Goal: Task Accomplishment & Management: Complete application form

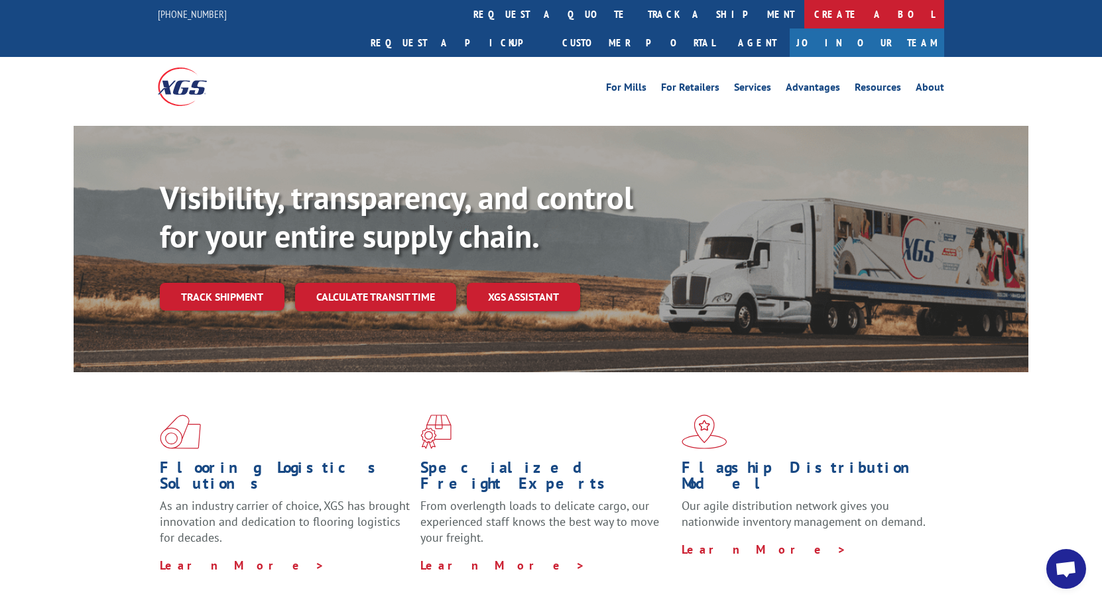
click at [804, 9] on link "Create a BOL" at bounding box center [874, 14] width 140 height 28
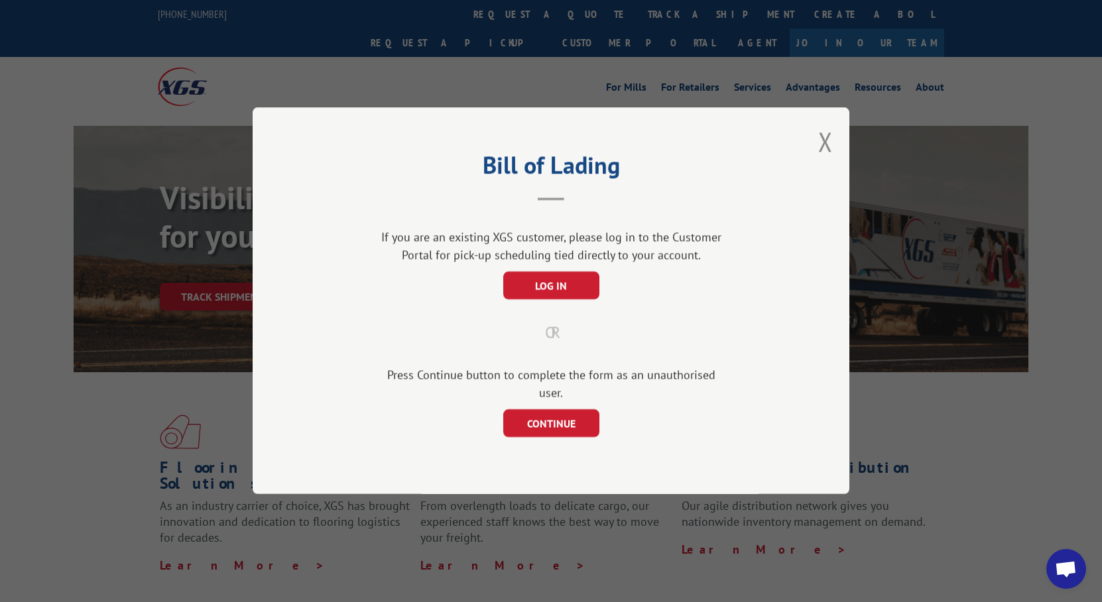
click at [565, 431] on div "Bill of Lading If you are an existing XGS customer, please log in to the Custom…" at bounding box center [551, 300] width 597 height 387
click at [565, 420] on button "CONTINUE" at bounding box center [551, 424] width 96 height 28
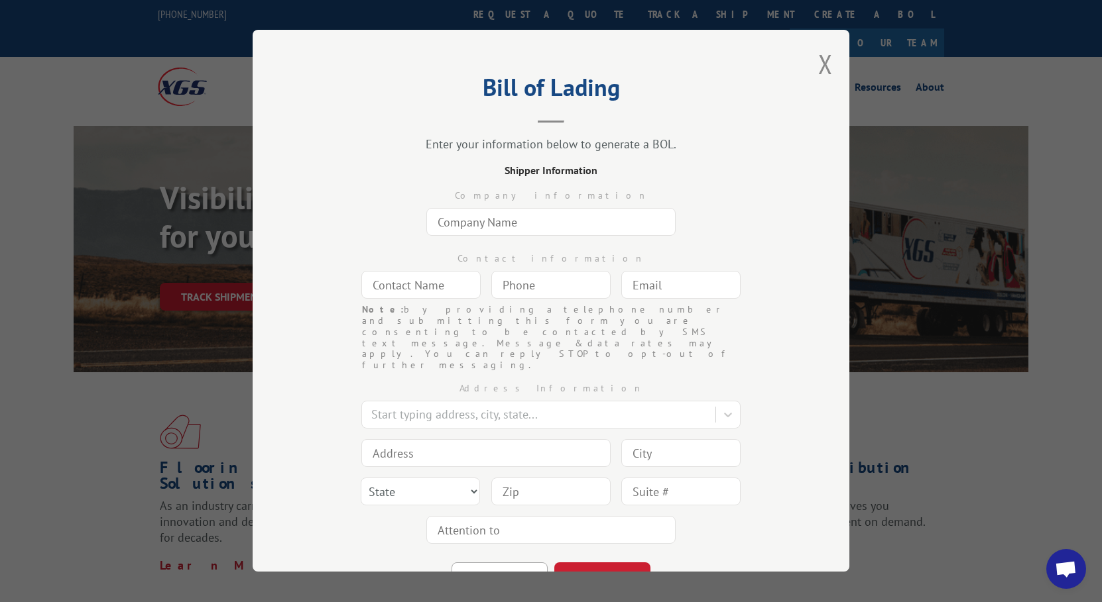
click at [494, 229] on input "text" at bounding box center [550, 223] width 249 height 28
type input "360 Carpet Workroom Inc."
click at [387, 285] on input "text" at bounding box center [420, 286] width 119 height 28
type input "[PERSON_NAME]"
type input "(___) ___-____"
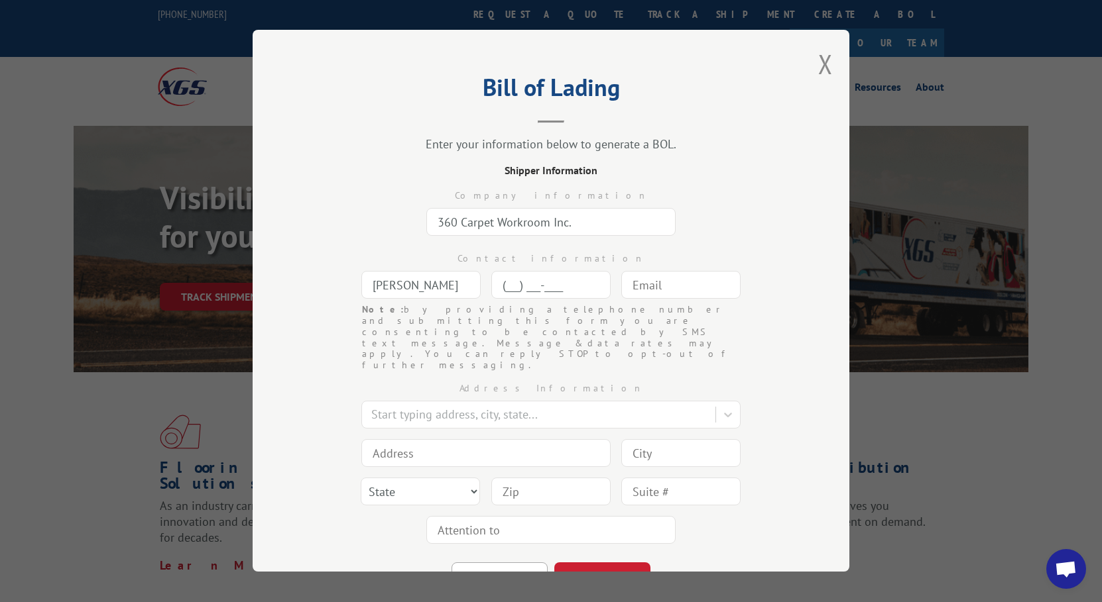
click at [515, 298] on input "(___) ___-____" at bounding box center [550, 286] width 119 height 28
type input "[PHONE_NUMBER]"
click at [691, 295] on input "text" at bounding box center [680, 286] width 119 height 28
type input "[PERSON_NAME][EMAIL_ADDRESS][DOMAIN_NAME]"
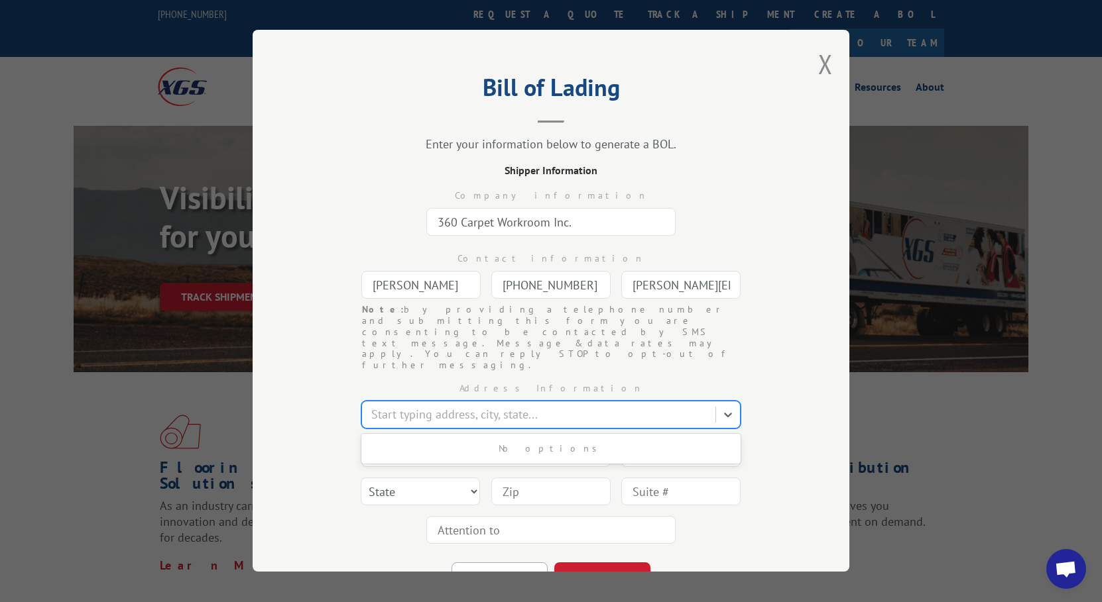
click at [473, 406] on div at bounding box center [539, 415] width 337 height 18
click at [807, 443] on div "Bill of Lading Enter your information below to generate a BOL. Shipper Informat…" at bounding box center [551, 301] width 597 height 542
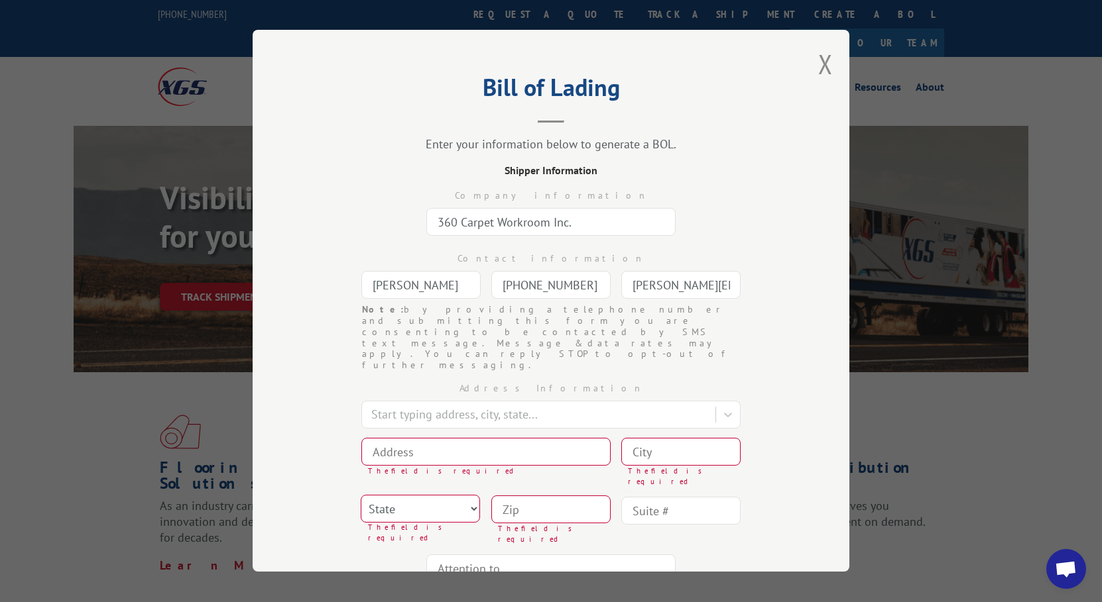
click at [539, 438] on input at bounding box center [485, 452] width 249 height 28
type input "[STREET_ADDRESS]"
click at [649, 438] on input at bounding box center [680, 452] width 119 height 28
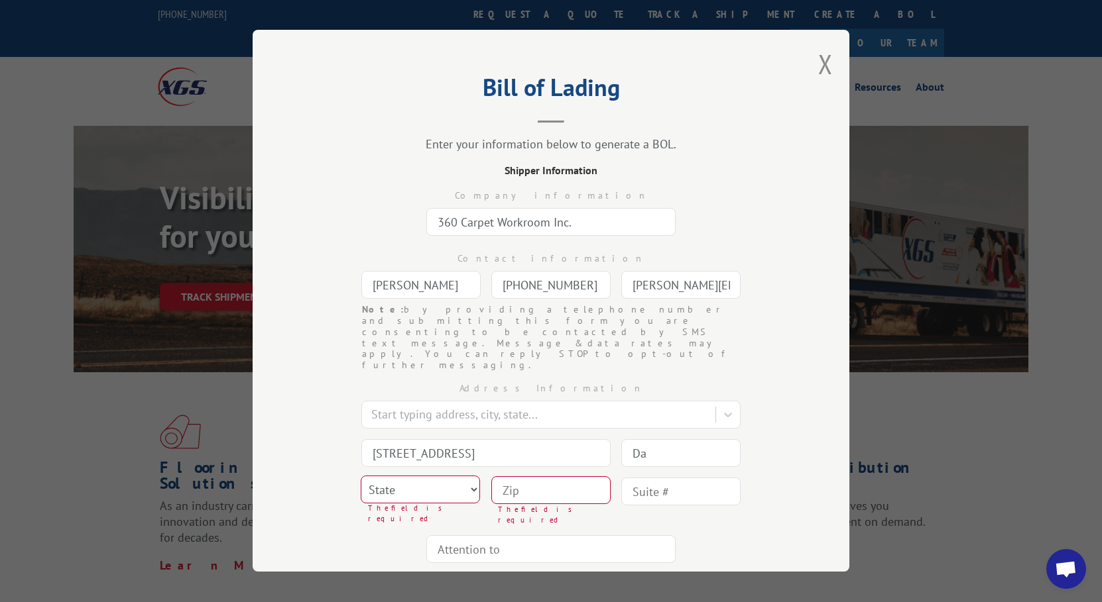
type input "[GEOGRAPHIC_DATA]"
click at [382, 476] on select "State [US_STATE] [US_STATE] [US_STATE] [US_STATE] [US_STATE] [US_STATE] [US_STA…" at bounding box center [420, 490] width 119 height 28
select select "OK"
click at [545, 477] on input at bounding box center [550, 491] width 119 height 28
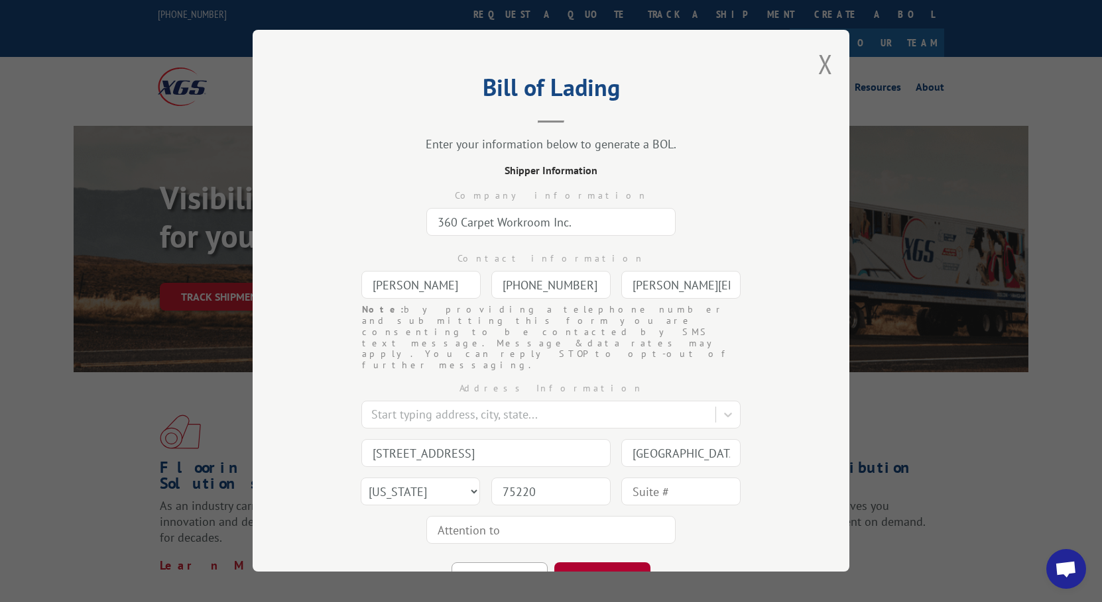
type input "75220"
click at [612, 563] on button "CONTINUE" at bounding box center [602, 577] width 96 height 29
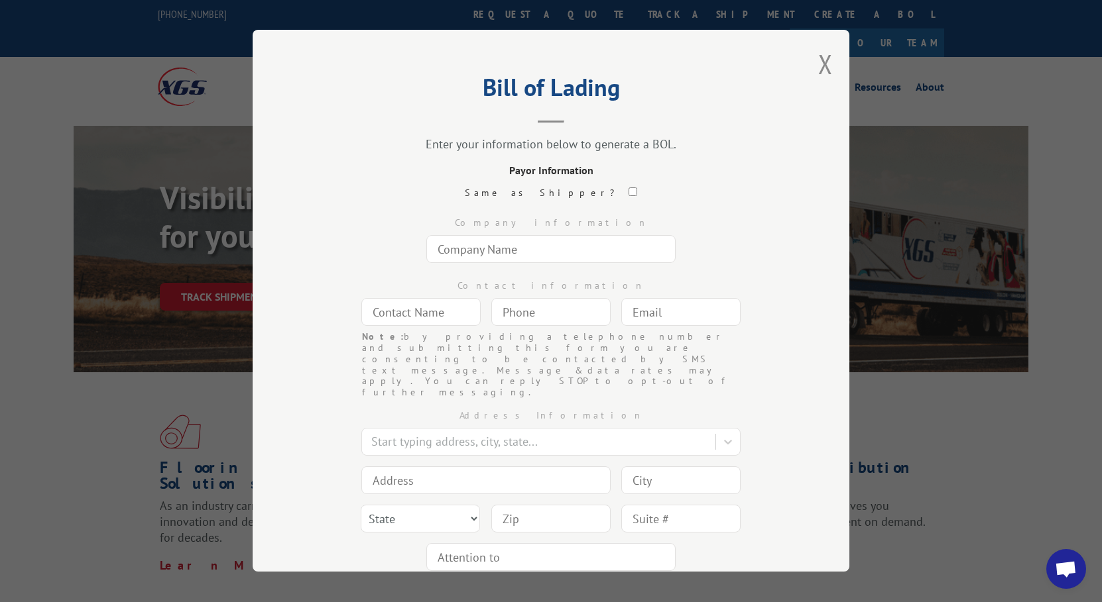
click at [521, 243] on input "text" at bounding box center [550, 250] width 249 height 28
type input "[PERSON_NAME] [PERSON_NAME]"
click at [431, 299] on input "text" at bounding box center [420, 313] width 119 height 28
click at [442, 312] on input "text" at bounding box center [420, 313] width 119 height 28
type input "[PERSON_NAME]"
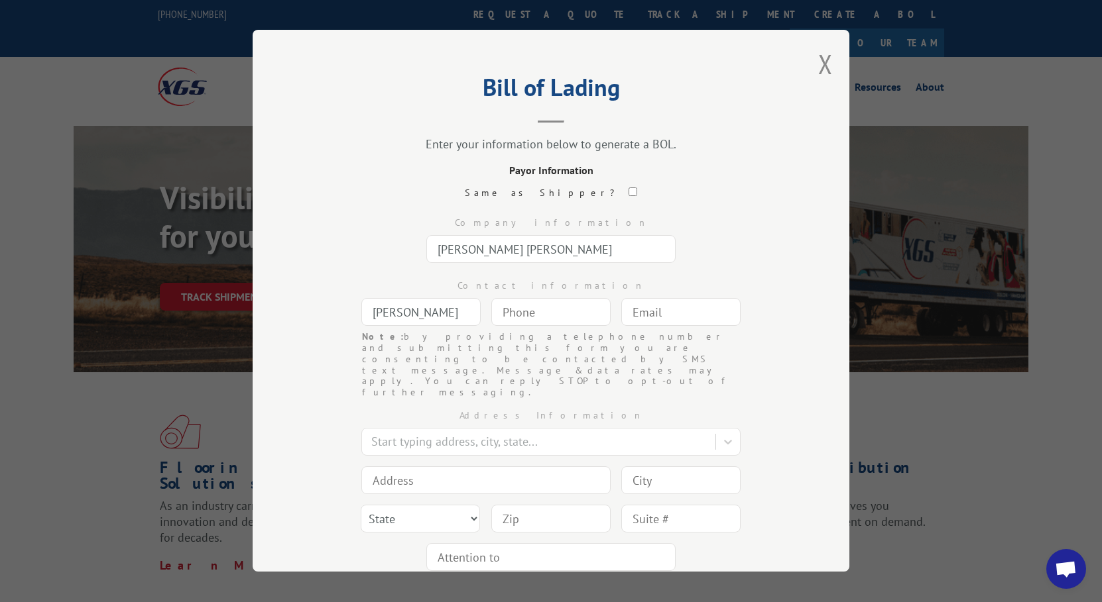
type input "(___) ___-____"
click at [426, 312] on input "[PERSON_NAME]" at bounding box center [420, 313] width 119 height 28
type input "[PERSON_NAME]"
click at [529, 313] on input "(___) ___-____" at bounding box center [550, 313] width 119 height 28
type input "[PHONE_NUMBER]"
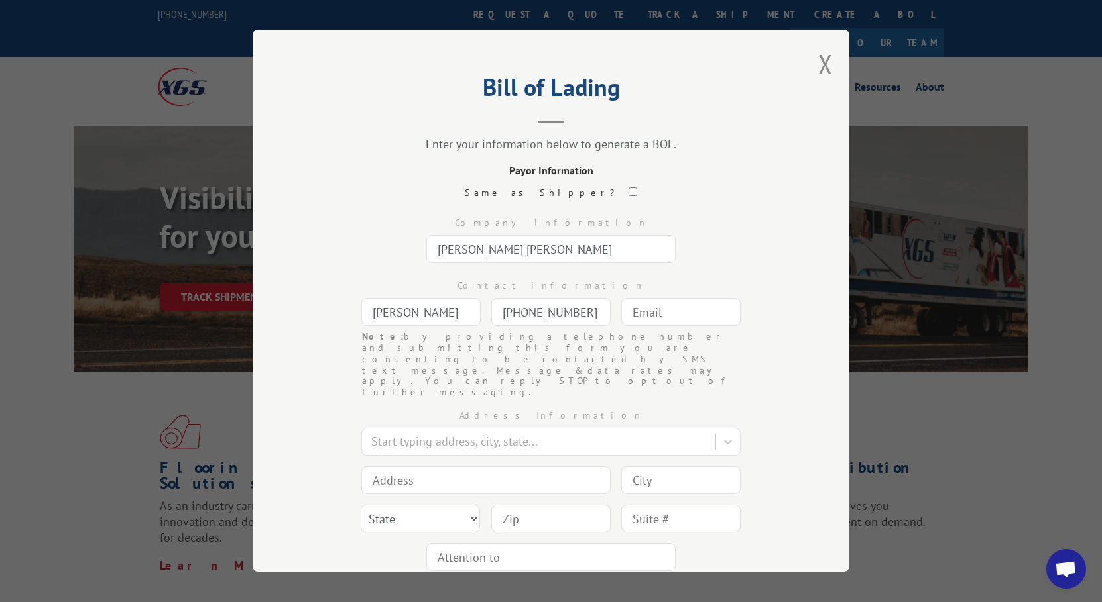
click at [652, 315] on input "text" at bounding box center [680, 313] width 119 height 28
type input "[EMAIL_ADDRESS][DOMAIN_NAME]"
click at [447, 467] on input at bounding box center [485, 481] width 249 height 28
type input "a"
type input "[STREET_ADDRESS]"
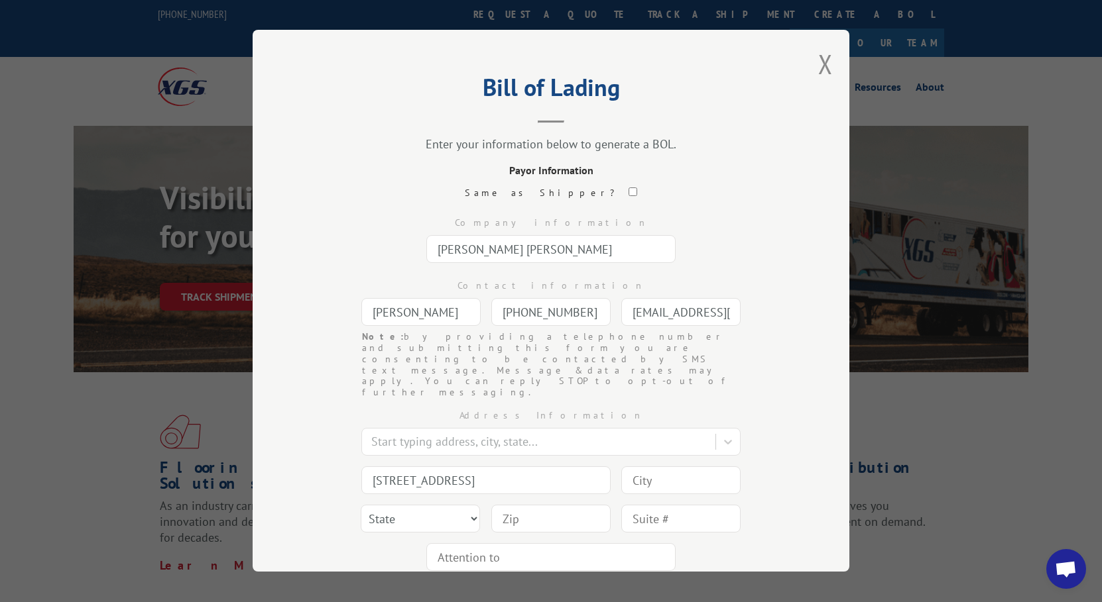
click at [642, 467] on input at bounding box center [680, 481] width 119 height 28
type input "n"
type input "[US_STATE]"
click at [424, 505] on select "State [US_STATE] [US_STATE] [US_STATE] [US_STATE] [US_STATE] [US_STATE] [US_STA…" at bounding box center [420, 519] width 119 height 28
click at [447, 505] on select "State [US_STATE] [US_STATE] [US_STATE] [US_STATE] [US_STATE] [US_STATE] [US_STA…" at bounding box center [420, 519] width 119 height 28
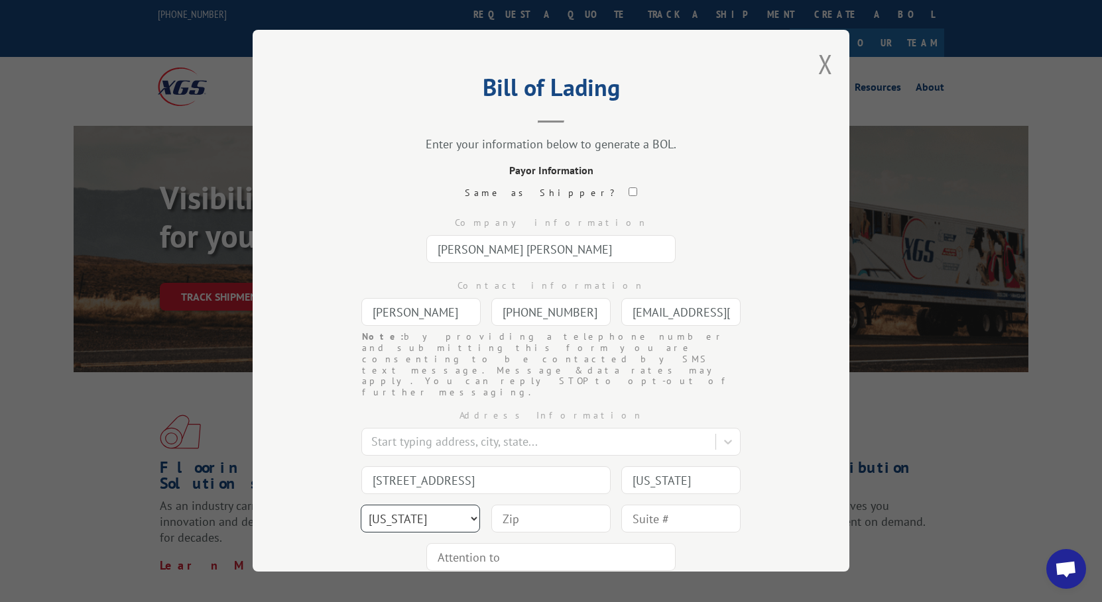
select select "NY"
click at [512, 505] on input at bounding box center [550, 519] width 119 height 28
type input "10001"
click at [665, 505] on input "text" at bounding box center [680, 519] width 119 height 28
type input "Fl 14"
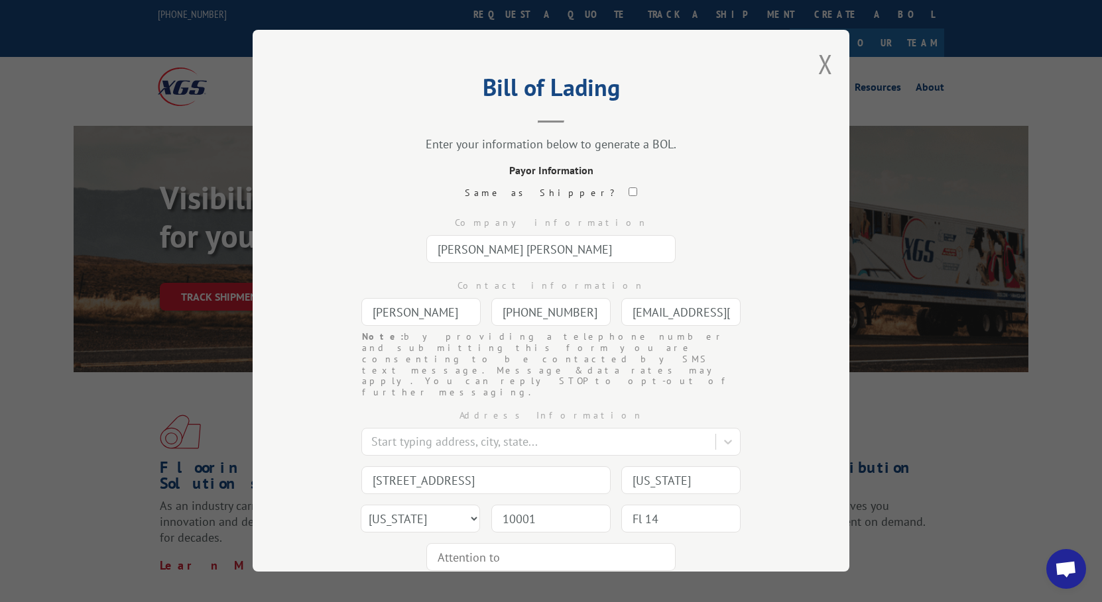
click at [811, 433] on div "Bill of Lading Enter your information below to generate a BOL. Payor Informatio…" at bounding box center [551, 301] width 597 height 542
click at [601, 590] on button "CONTINUE" at bounding box center [602, 604] width 96 height 29
click at [525, 238] on input "text" at bounding box center [550, 250] width 249 height 28
type input "Nourison Rug Corp"
click at [429, 329] on div "Contact information Note: by providing a telephone number and submitting this f…" at bounding box center [551, 300] width 464 height 63
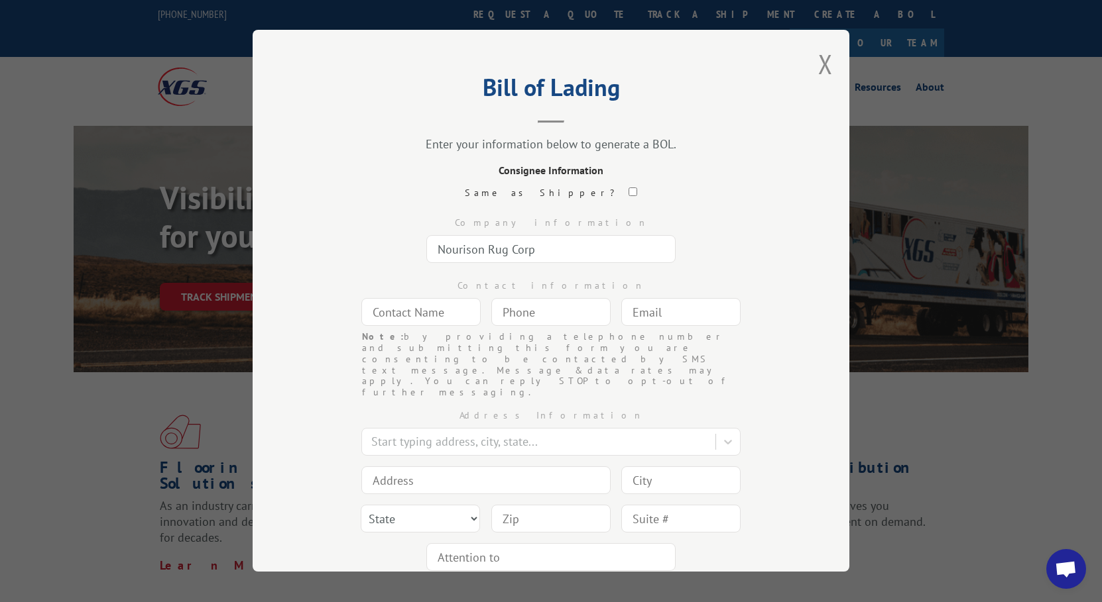
click at [422, 321] on input "text" at bounding box center [420, 313] width 119 height 28
type input "n/A"
type input "(___) ___-____"
click at [538, 323] on input "(___) ___-____" at bounding box center [550, 313] width 119 height 28
type input "[PHONE_NUMBER]"
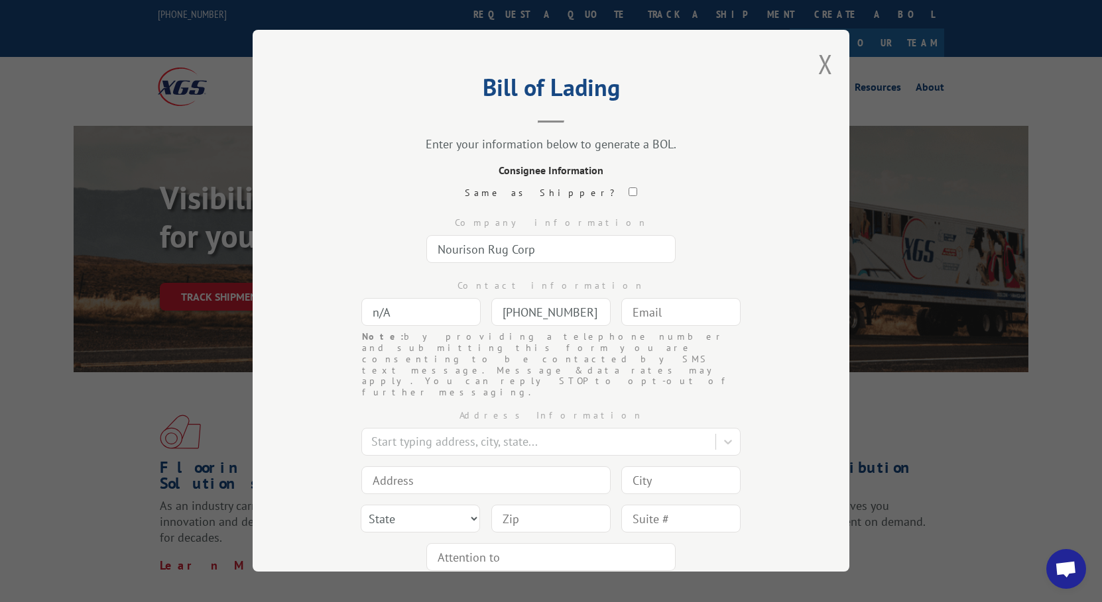
click at [652, 299] on input "text" at bounding box center [680, 313] width 119 height 28
click at [457, 426] on div "Address Information Start typing address, city, state... State [US_STATE] [US_S…" at bounding box center [551, 487] width 464 height 178
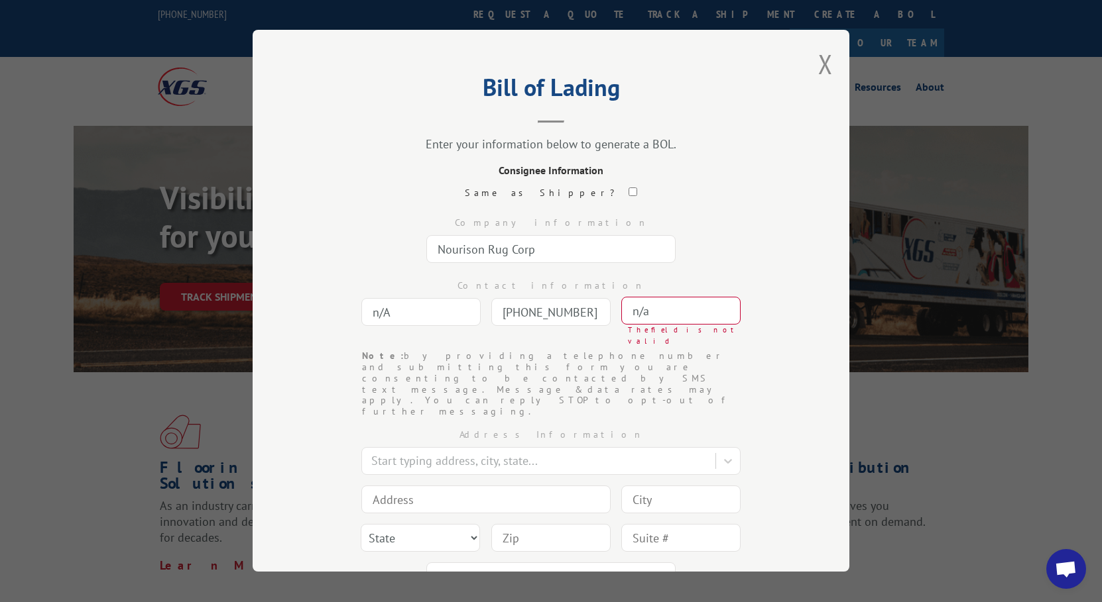
drag, startPoint x: 665, startPoint y: 315, endPoint x: 534, endPoint y: 307, distance: 132.1
click at [534, 307] on div "Contact information n/A [PHONE_NUMBER] Note: by providing a telephone number an…" at bounding box center [551, 310] width 464 height 82
type input "[EMAIL_ADDRESS][DOMAIN_NAME]"
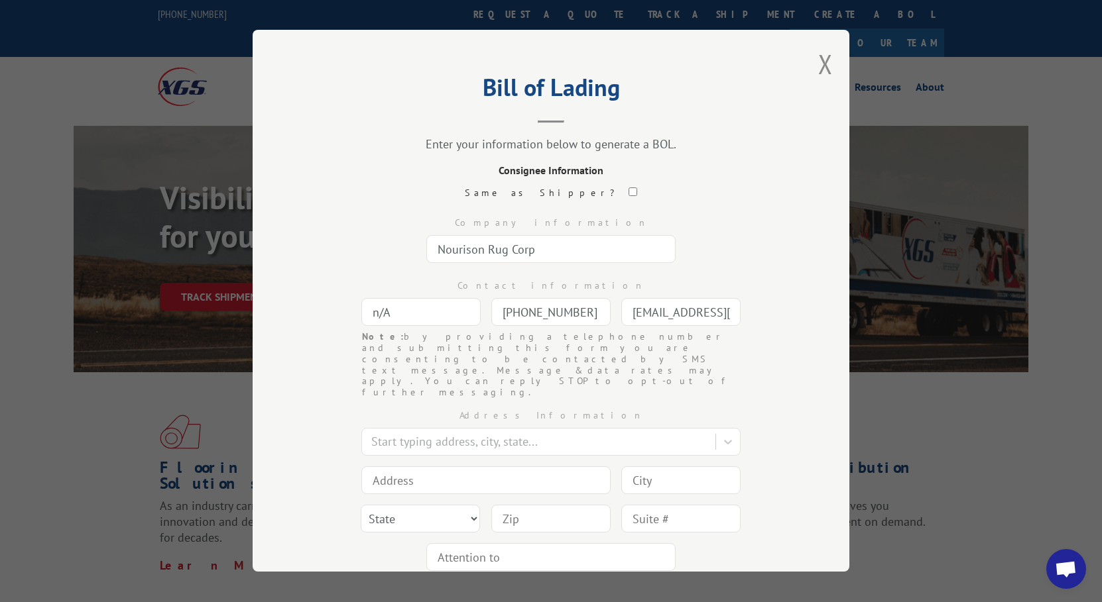
click at [524, 467] on input at bounding box center [485, 481] width 249 height 28
click at [385, 431] on div "Start typing address, city, state..." at bounding box center [540, 442] width 351 height 23
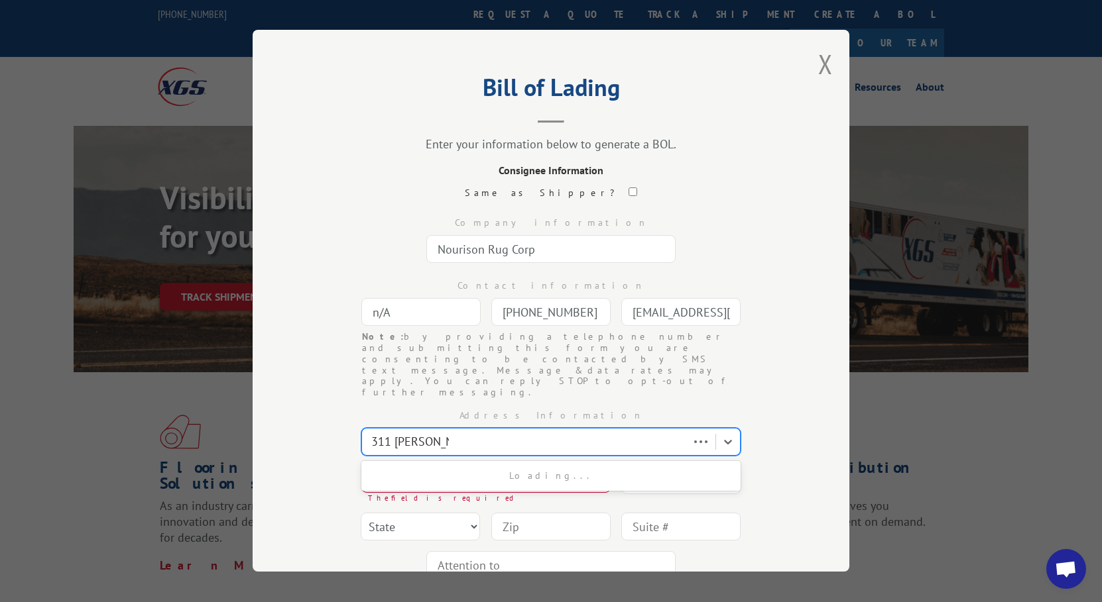
type input "311 [PERSON_NAME]"
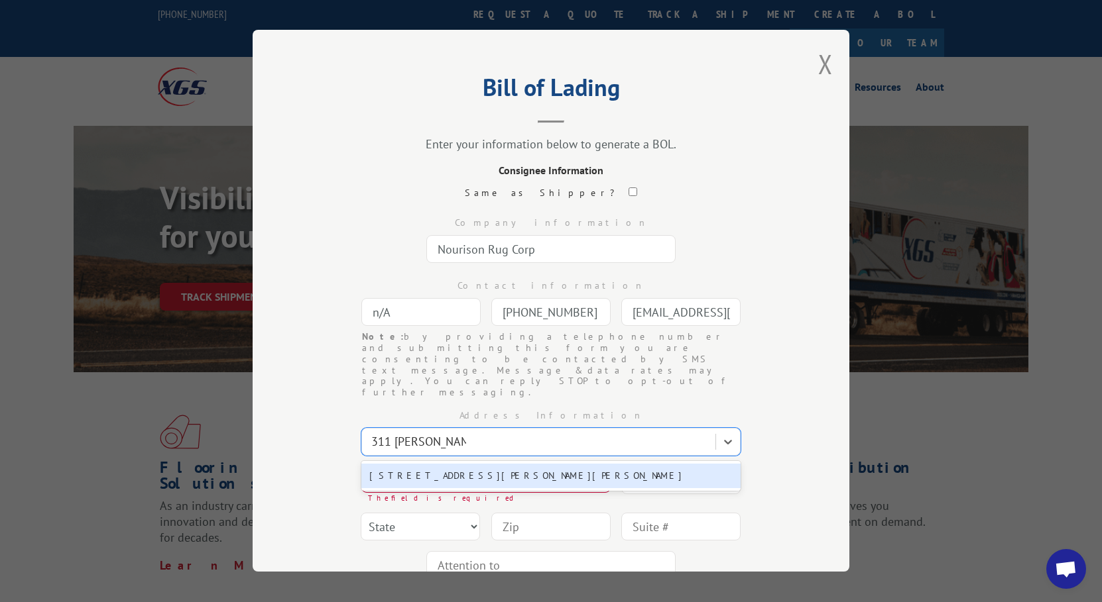
click at [417, 464] on div "[STREET_ADDRESS][PERSON_NAME][PERSON_NAME]" at bounding box center [550, 476] width 379 height 25
type input "[STREET_ADDRESS][PERSON_NAME]"
type input "[PERSON_NAME]"
select select "GA"
type input "30701"
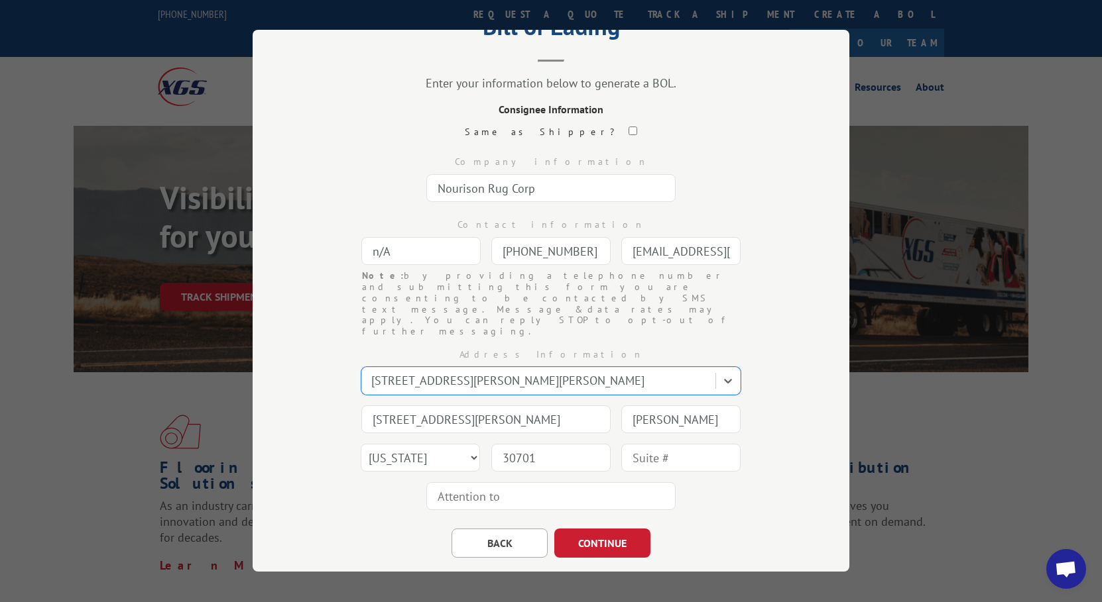
scroll to position [69, 0]
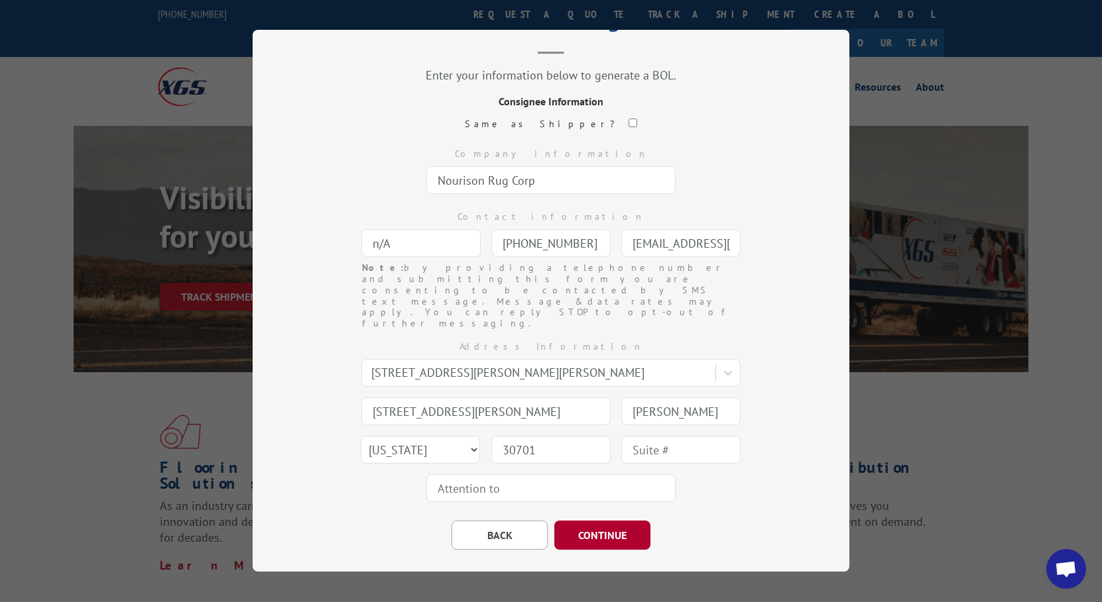
click at [580, 521] on button "CONTINUE" at bounding box center [602, 535] width 96 height 29
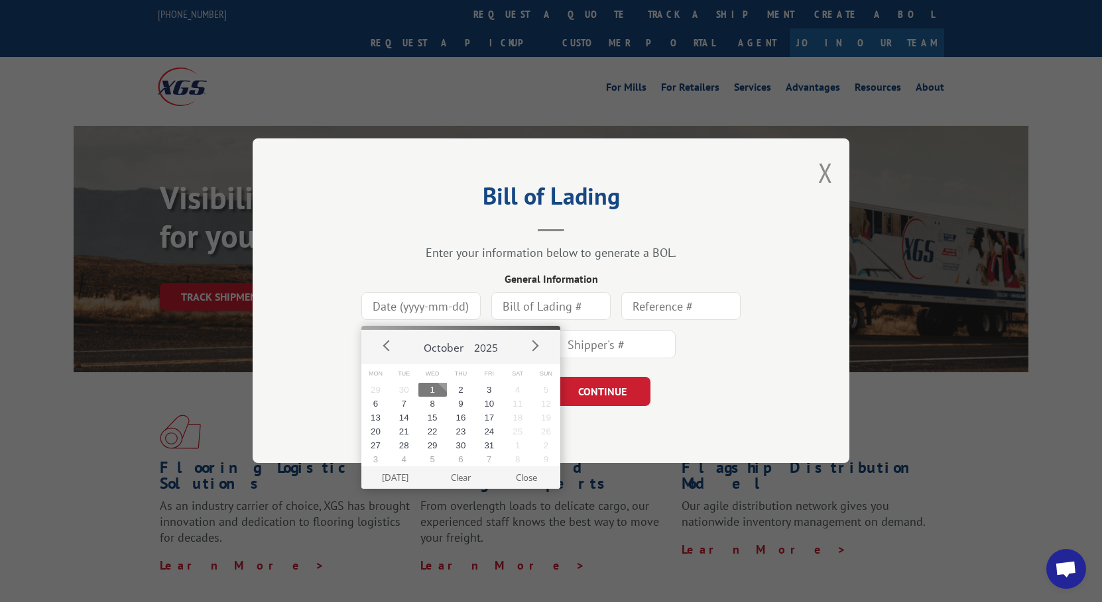
click at [426, 313] on input at bounding box center [420, 307] width 119 height 28
click at [432, 392] on button "1" at bounding box center [432, 390] width 28 height 14
type input "[DATE]"
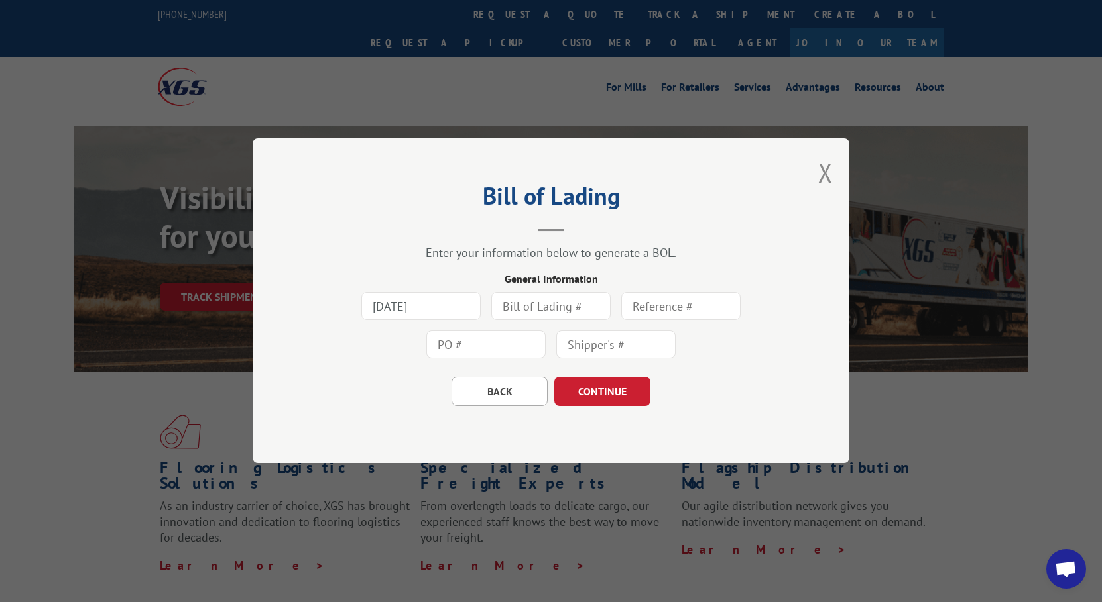
click at [569, 293] on input "text" at bounding box center [550, 307] width 119 height 28
type input "164398"
click at [661, 311] on input "text" at bounding box center [680, 307] width 119 height 28
type input "164398"
click at [518, 345] on input "text" at bounding box center [485, 345] width 119 height 28
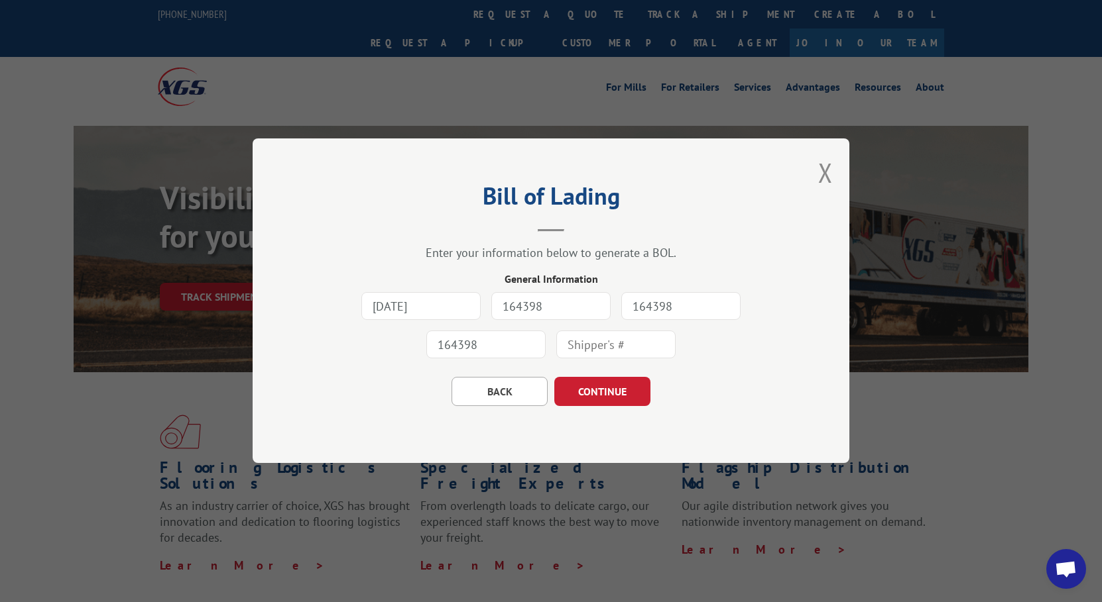
type input "164398"
click at [619, 349] on input "text" at bounding box center [615, 345] width 119 height 28
click at [581, 342] on input "154398" at bounding box center [615, 345] width 119 height 28
type input "164398"
click at [630, 396] on button "CONTINUE" at bounding box center [602, 392] width 96 height 29
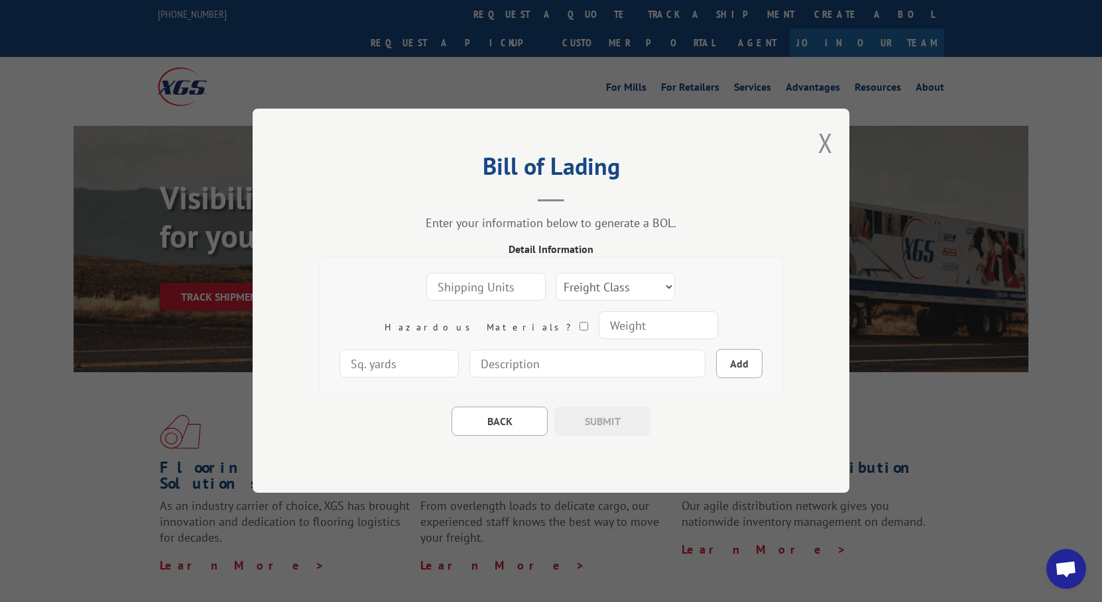
click at [426, 282] on input "number" at bounding box center [485, 288] width 119 height 28
type input "1"
click at [555, 288] on select "Freight Class 50 55 60 65 70 77 85 92 100 110 125 150 175 200 250 300 400 500 C…" at bounding box center [614, 288] width 119 height 28
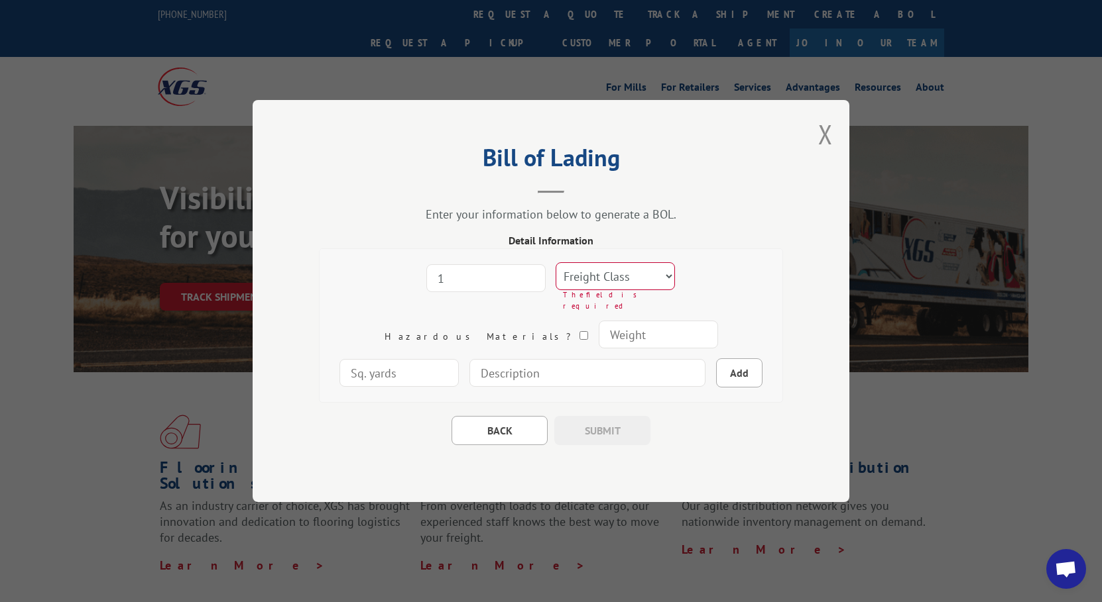
click at [598, 333] on input "number" at bounding box center [657, 335] width 119 height 28
type input "117"
click at [459, 359] on input "number" at bounding box center [398, 373] width 119 height 28
type input "27.06"
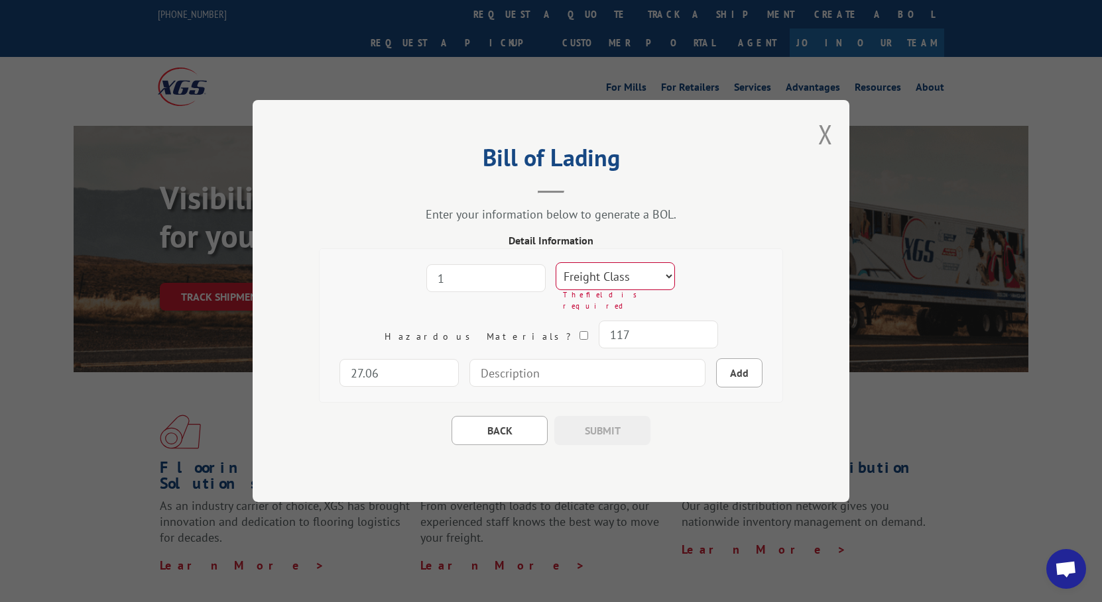
click at [561, 286] on select "Freight Class 50 55 60 65 70 77 85 92 100 110 125 150 175 200 250 300 400 500 C…" at bounding box center [614, 276] width 119 height 28
select select "100"
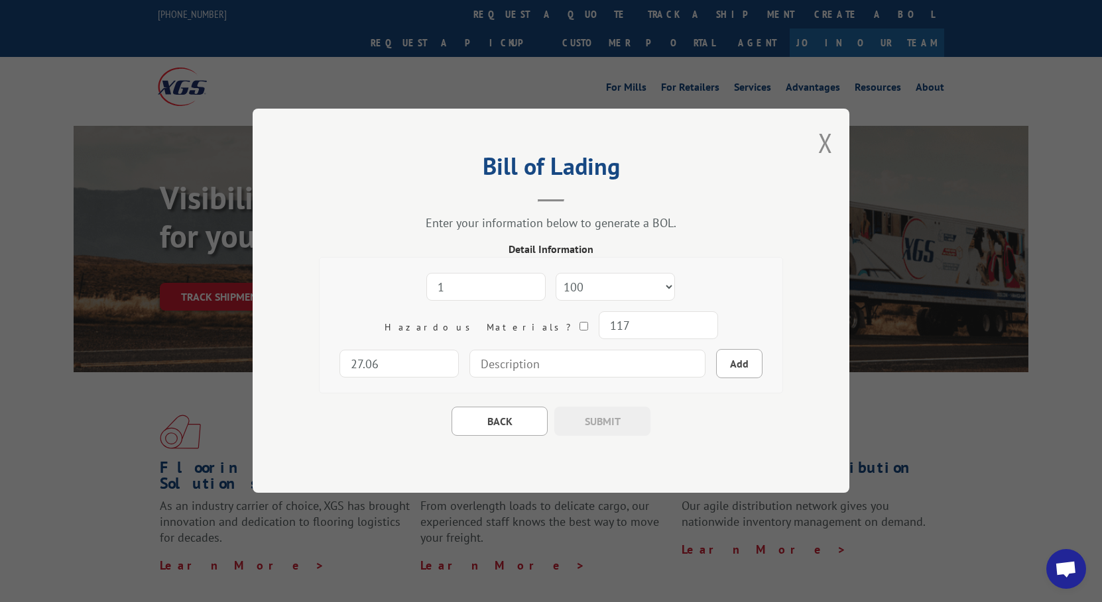
click at [492, 361] on input at bounding box center [587, 365] width 236 height 28
type input "1 - carpet roll"
click at [716, 361] on button "Add" at bounding box center [739, 364] width 46 height 29
select select
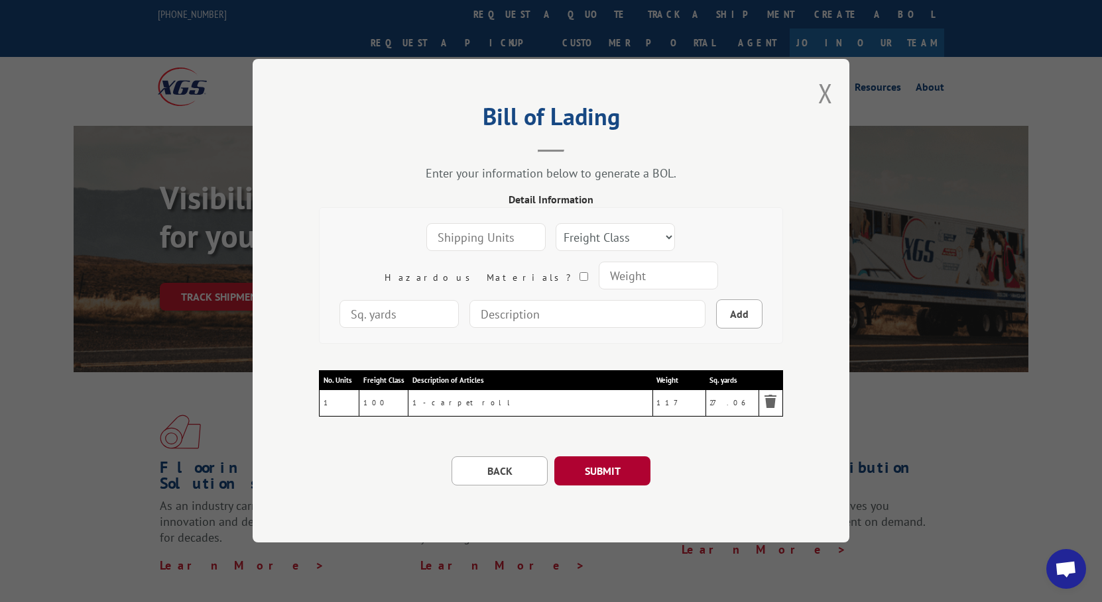
click at [595, 477] on button "SUBMIT" at bounding box center [602, 471] width 96 height 29
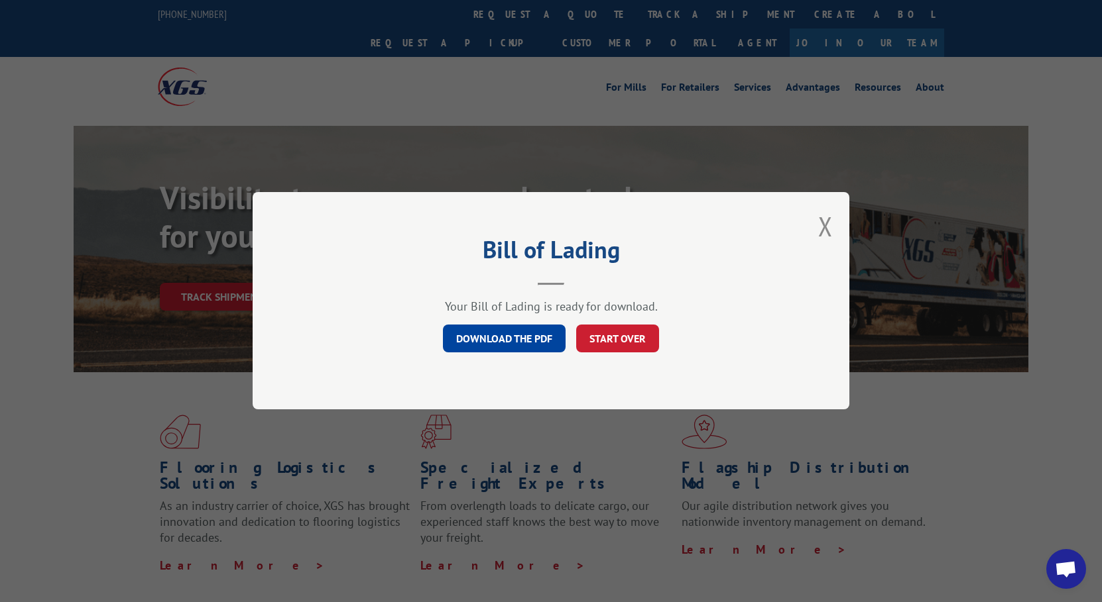
click at [545, 334] on link "DOWNLOAD THE PDF" at bounding box center [504, 339] width 123 height 28
